Goal: Task Accomplishment & Management: Manage account settings

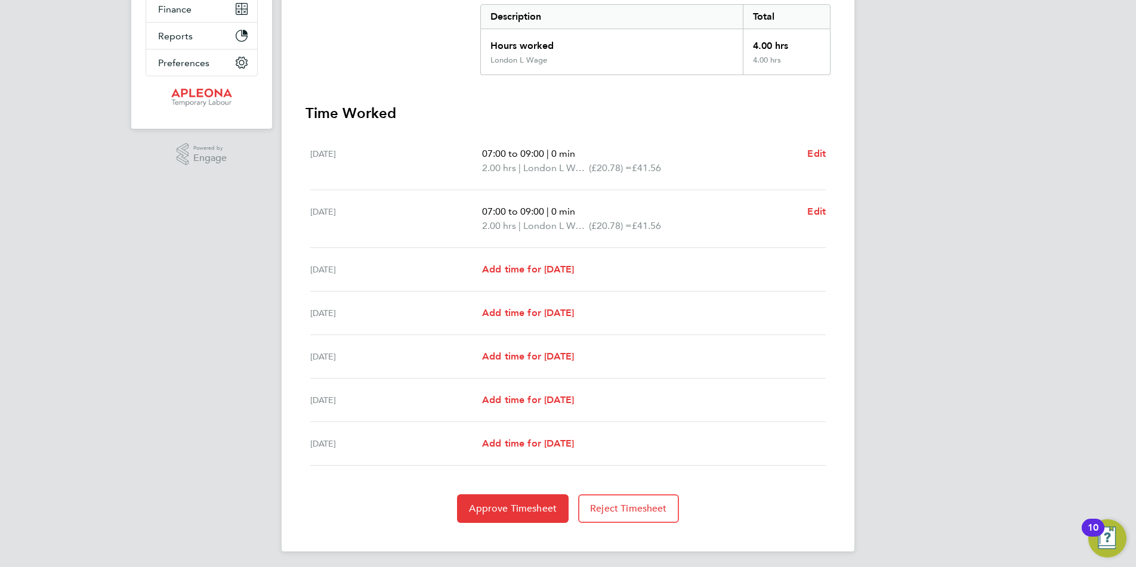
scroll to position [252, 0]
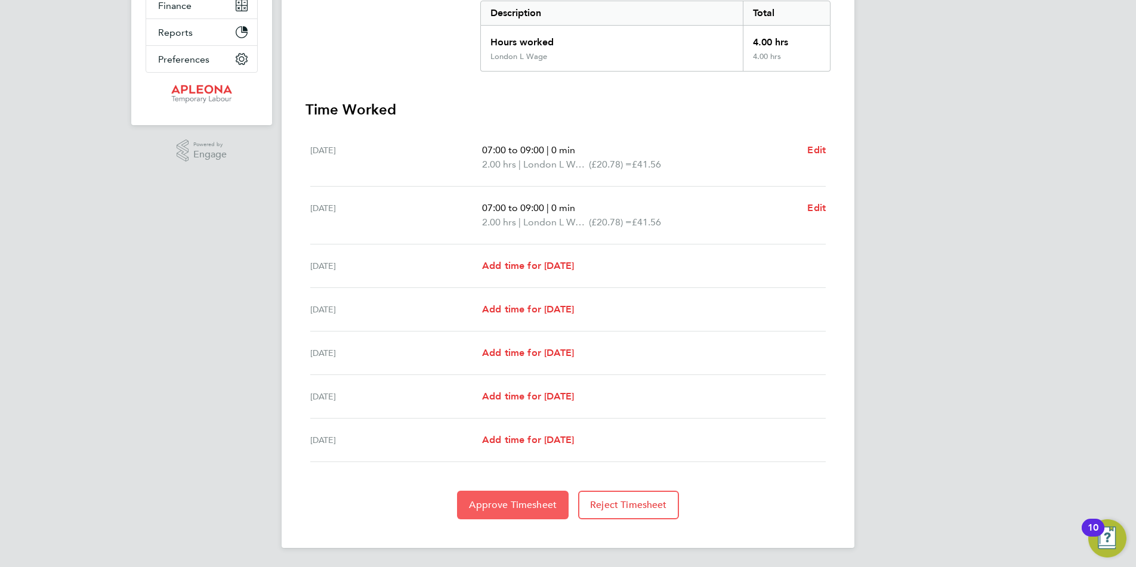
click at [498, 512] on button "Approve Timesheet" at bounding box center [513, 505] width 112 height 29
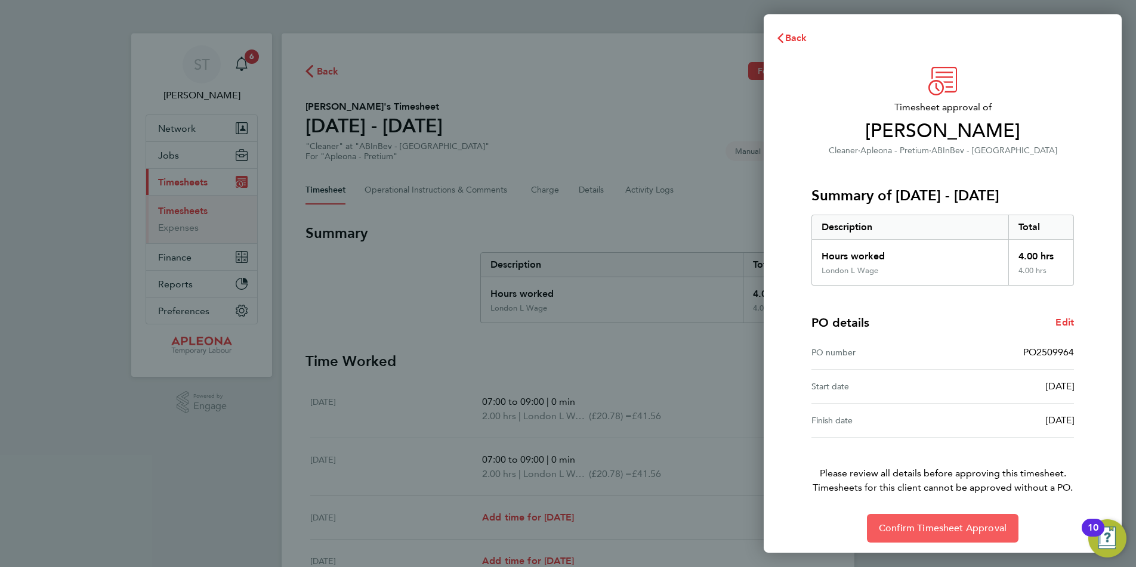
click at [934, 529] on span "Confirm Timesheet Approval" at bounding box center [943, 529] width 128 height 12
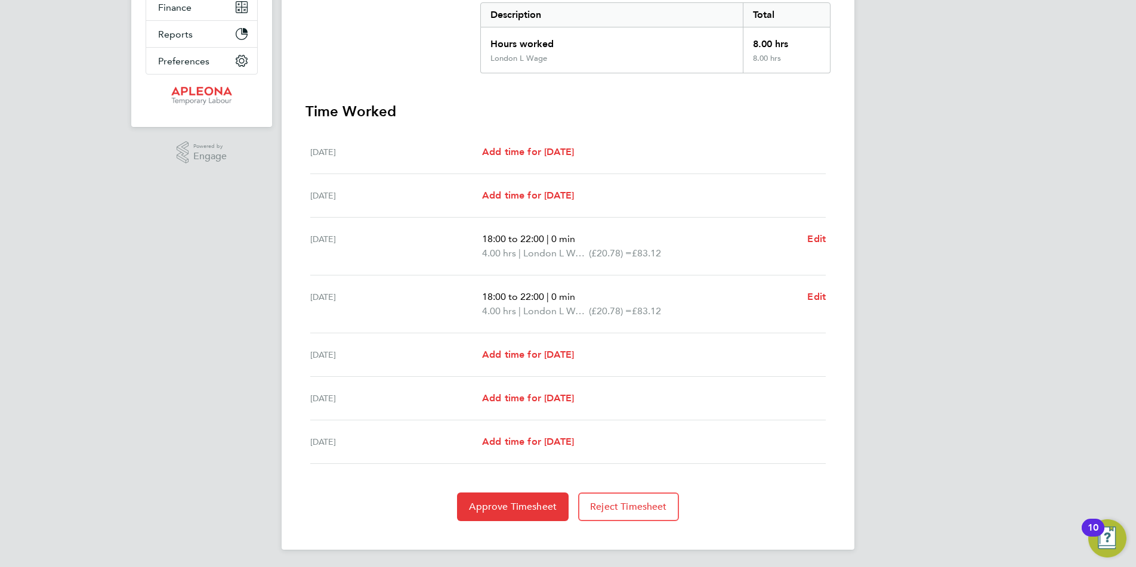
scroll to position [252, 0]
click at [505, 504] on span "Approve Timesheet" at bounding box center [513, 505] width 88 height 12
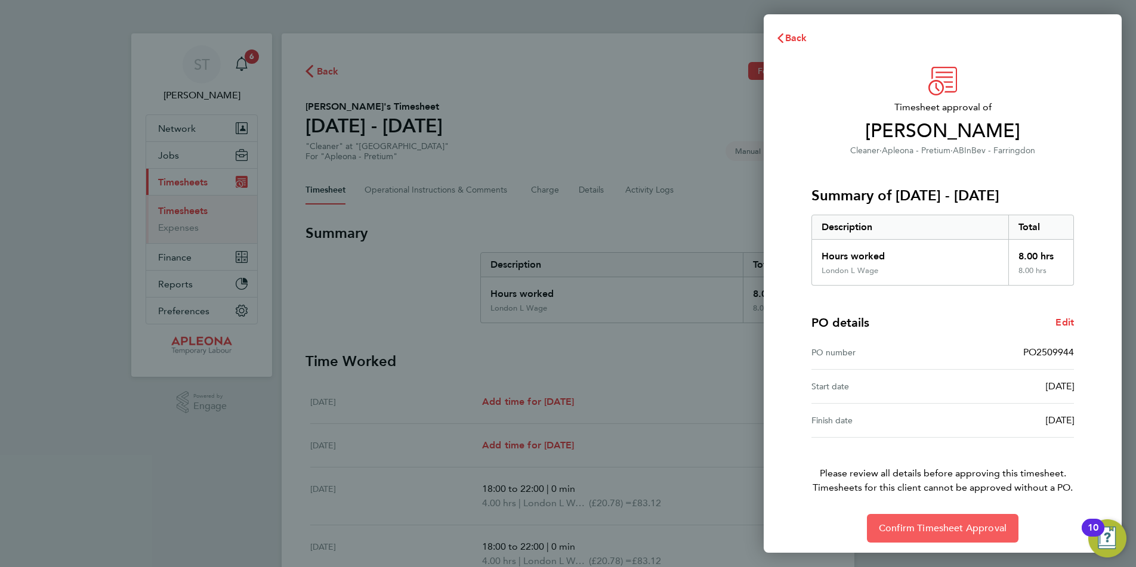
click at [962, 528] on span "Confirm Timesheet Approval" at bounding box center [943, 529] width 128 height 12
